Goal: Answer question/provide support

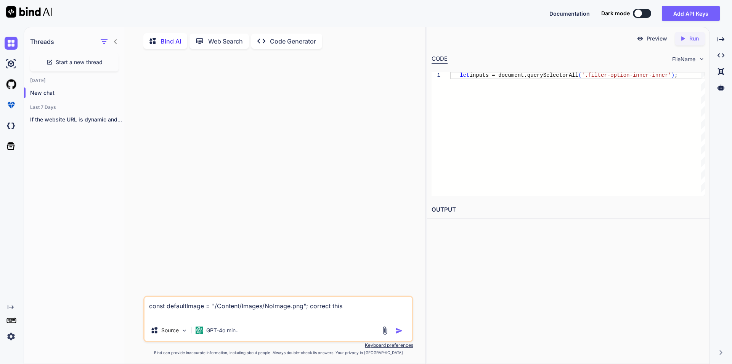
scroll to position [3, 0]
click at [400, 327] on img "button" at bounding box center [400, 329] width 8 height 8
type textarea "x"
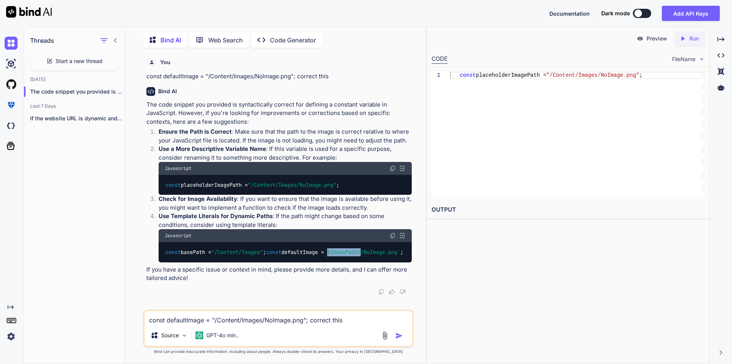
drag, startPoint x: 233, startPoint y: 260, endPoint x: 267, endPoint y: 259, distance: 34.3
click at [324, 255] on span "` ${basePath} /NoImage.png`" at bounding box center [362, 251] width 76 height 7
copy span "${basePath}"
click at [330, 260] on div "const basePath = "/Content/Images" ; const defaultImage = ` ${basePath} /NoImag…" at bounding box center [285, 252] width 253 height 20
click at [195, 317] on textarea "const defaultImage = "/Content/Images/NoImage.png"; correct this" at bounding box center [279, 318] width 268 height 14
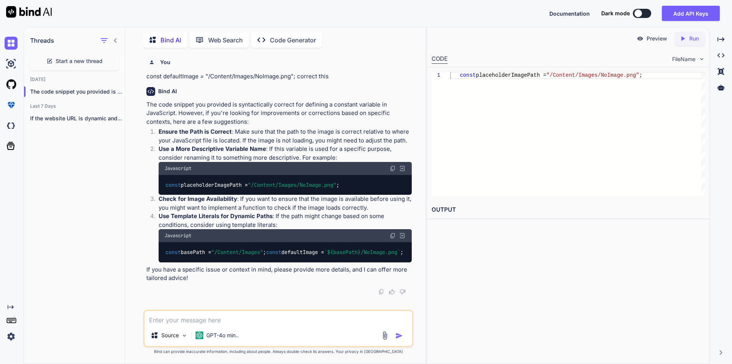
paste textarea "const defaultImage = "/Content/Images/NoImage.png";"
type textarea "const defaultImage = "/Content/Images/NoImage.png"; convert it as image"
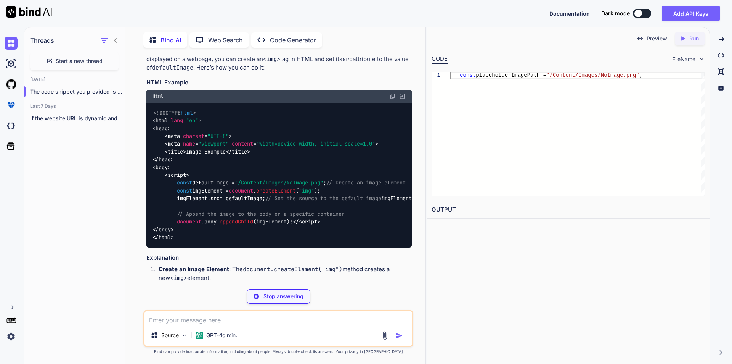
scroll to position [341, 0]
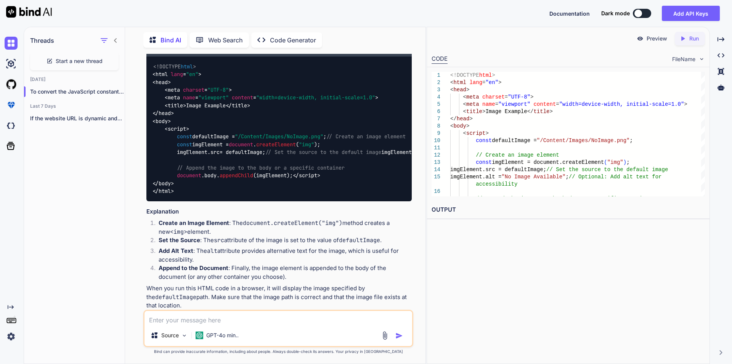
click at [253, 179] on code "<!DOCTYPE html > < html lang = "en" > < head > < meta charset = "UTF-8" > < met…" at bounding box center [388, 129] width 470 height 132
click at [251, 178] on span "const defaultImage = "/Content/Images/NoImage.png" ; // Create an image element…" at bounding box center [388, 156] width 470 height 46
click at [427, 156] on span ""No Image Available"" at bounding box center [457, 152] width 61 height 7
click at [219, 148] on div "<!DOCTYPE html > < html lang = "en" > < head > < meta charset = "UTF-8" > < met…" at bounding box center [279, 128] width 266 height 145
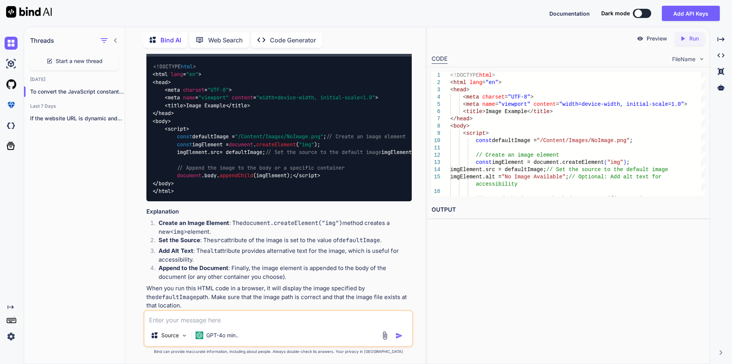
click at [217, 146] on span "const defaultImage = "/Content/Images/NoImage.png" ; // Create an image element…" at bounding box center [388, 156] width 470 height 46
click at [327, 140] on span "// Create an image element" at bounding box center [366, 136] width 79 height 7
click at [314, 148] on span ""img"" at bounding box center [306, 144] width 15 height 7
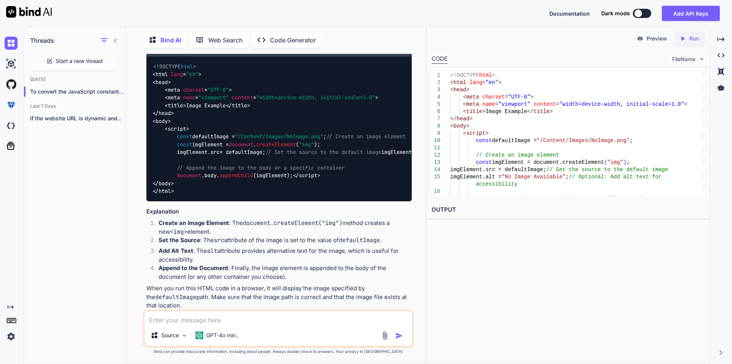
click at [219, 116] on code "<!DOCTYPE html > < html lang = "en" > < head > < meta charset = "UTF-8" > < met…" at bounding box center [388, 129] width 470 height 132
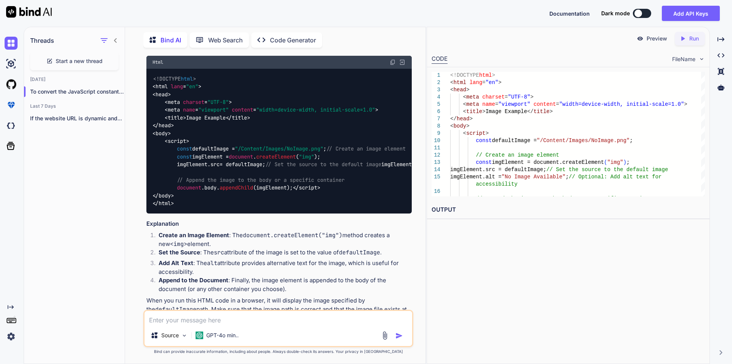
scroll to position [322, 0]
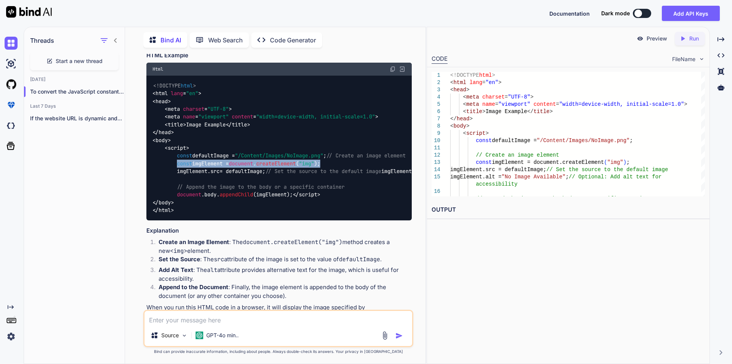
drag, startPoint x: 178, startPoint y: 187, endPoint x: 332, endPoint y: 186, distance: 154.5
click at [332, 186] on div "<!DOCTYPE html > < html lang = "en" > < head > < meta charset = "UTF-8" > < met…" at bounding box center [279, 148] width 266 height 145
copy span "const imgElement = document . createElement ( "img" );"
click at [217, 187] on span "const defaultImage = "/Content/Images/NoImage.png" ; // Create an image element…" at bounding box center [388, 175] width 470 height 46
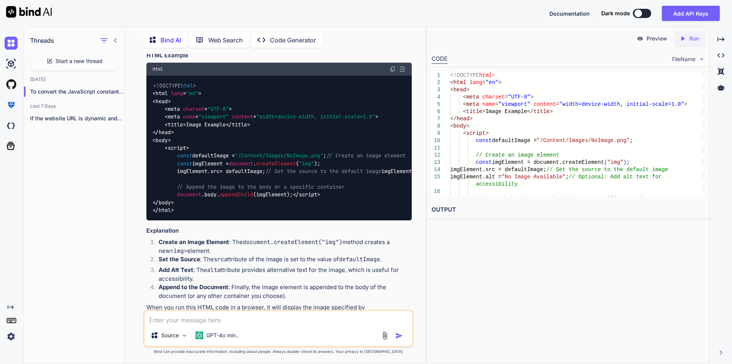
click at [314, 167] on span ""img"" at bounding box center [306, 163] width 15 height 7
click at [201, 196] on span "const defaultImage = "/Content/Images/NoImage.png" ; // Create an image element…" at bounding box center [388, 175] width 470 height 46
click at [415, 175] on span "alt" at bounding box center [419, 171] width 9 height 7
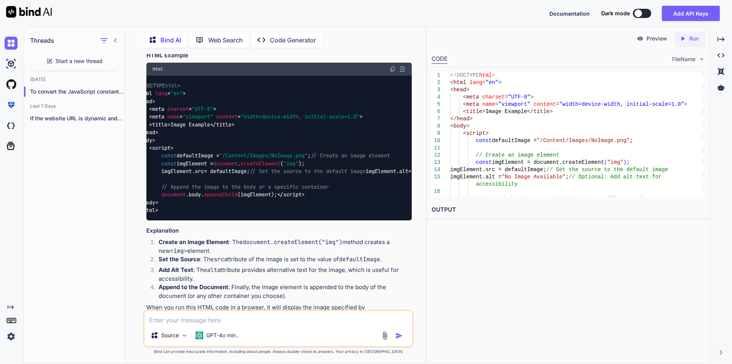
scroll to position [0, 27]
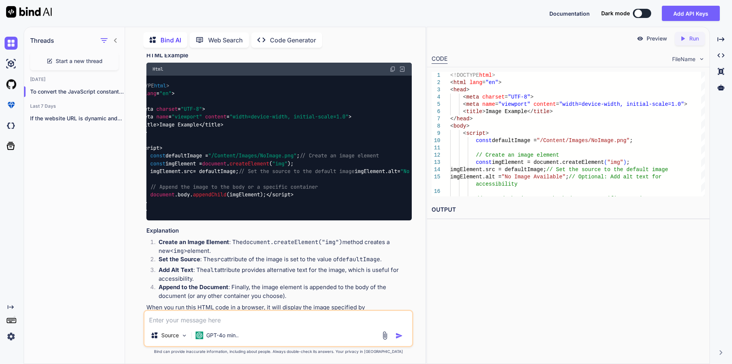
drag, startPoint x: 176, startPoint y: 180, endPoint x: 270, endPoint y: 203, distance: 97.3
click at [270, 198] on span "const defaultImage = "/Content/Images/NoImage.png" ; // Create an image element…" at bounding box center [361, 175] width 470 height 46
copy span "// Create an image element const imgElement = document . createElement ( "img" …"
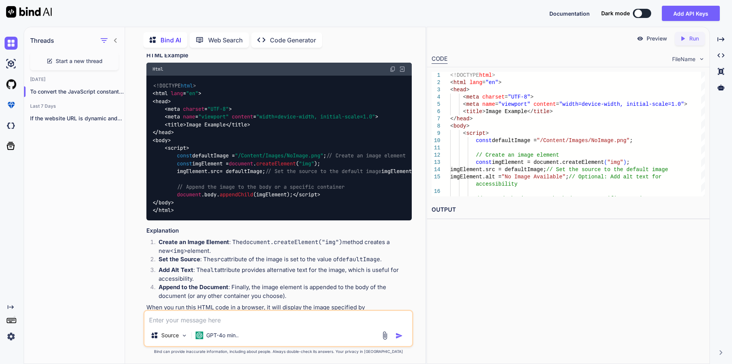
click at [274, 198] on span "const defaultImage = "/Content/Images/NoImage.png" ; // Create an image element…" at bounding box center [388, 175] width 470 height 46
click at [195, 320] on textarea at bounding box center [279, 318] width 268 height 14
click at [98, 57] on span "Start a new thread" at bounding box center [79, 61] width 47 height 8
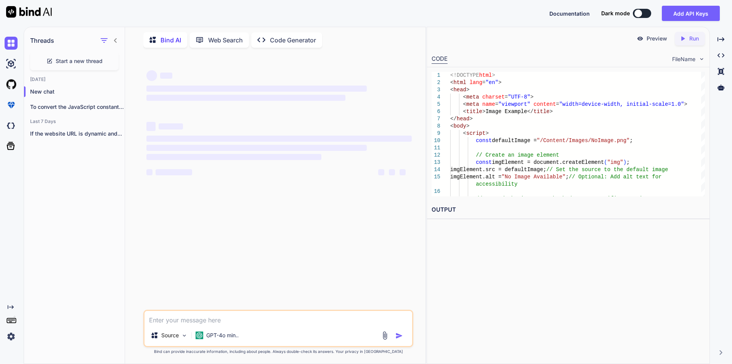
click at [184, 314] on textarea at bounding box center [279, 318] width 268 height 14
paste textarea "<loremi> dolorsit ametcoNsec(adipIsci) { elitsedd.eiusm = "Temp"; in (utlaBore.…"
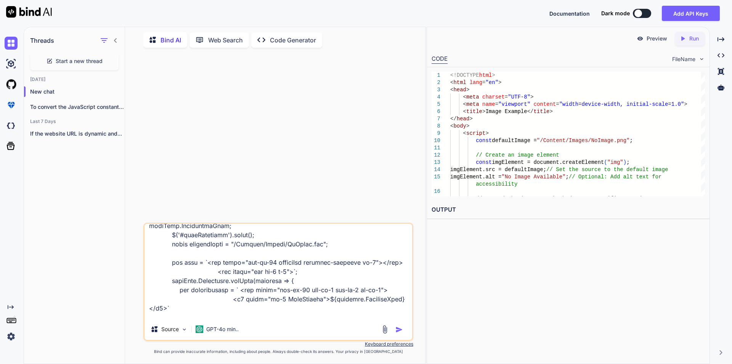
scroll to position [138, 0]
click at [200, 241] on textarea at bounding box center [279, 271] width 268 height 95
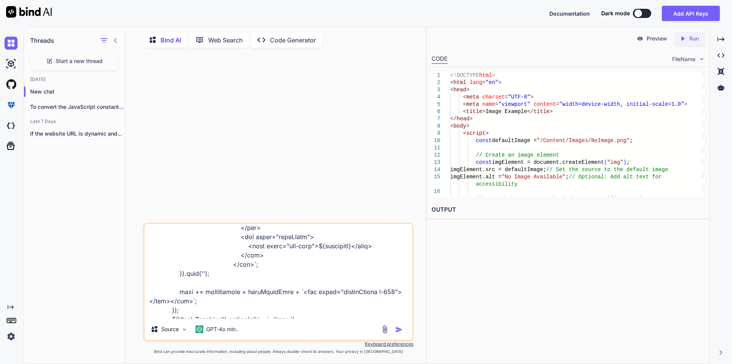
scroll to position [597, 0]
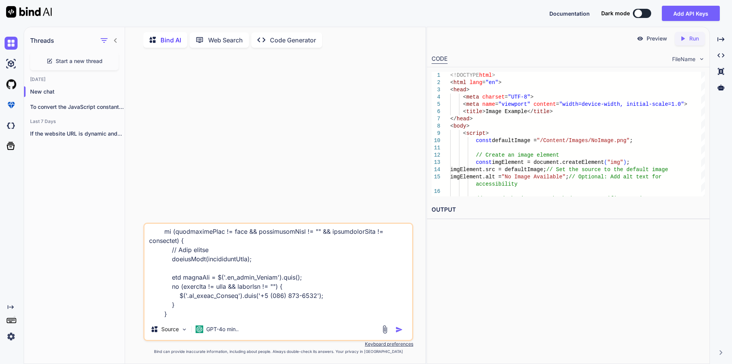
click at [203, 313] on textarea at bounding box center [279, 271] width 268 height 95
paste textarea "defaultImage"
type textarea "<loremi> dolorsit ametcoNsec(adipIsci) { elitsedd.eiusm = "Temp"; in (utlaBore.…"
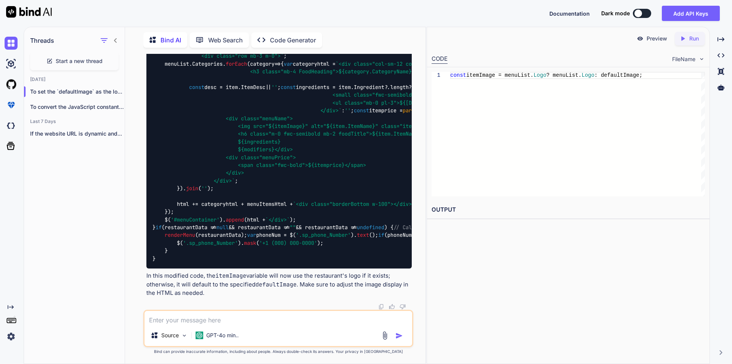
scroll to position [534, 0]
click at [723, 40] on icon at bounding box center [721, 39] width 7 height 4
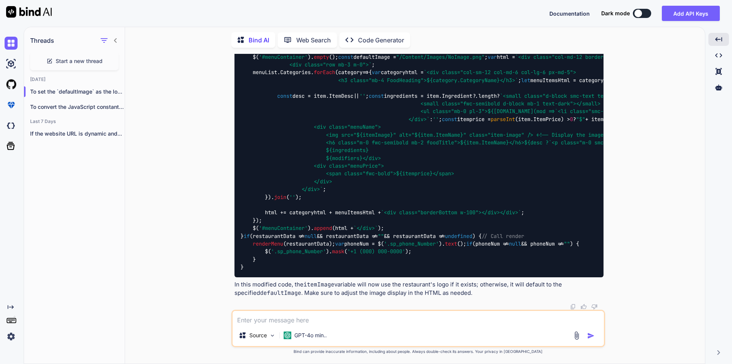
scroll to position [499, 0]
drag, startPoint x: 327, startPoint y: 144, endPoint x: 539, endPoint y: 144, distance: 212.1
click at [539, 144] on span "`<div class="menuSection d-flex justify-content-between mb-3"> <div class="menu…" at bounding box center [580, 154] width 678 height 77
copy span "<img src=" ${itemImage} " alt=" ${item.ItemName} " class="item-image" />"
click at [379, 175] on div "function renderMenu ( menuList ) { document . title = "Menu" ; if (menuList. Lo…" at bounding box center [419, 146] width 369 height 261
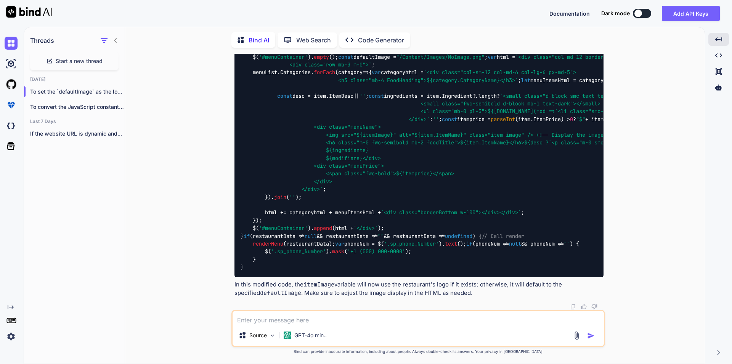
scroll to position [346, 0]
